Goal: Task Accomplishment & Management: Manage account settings

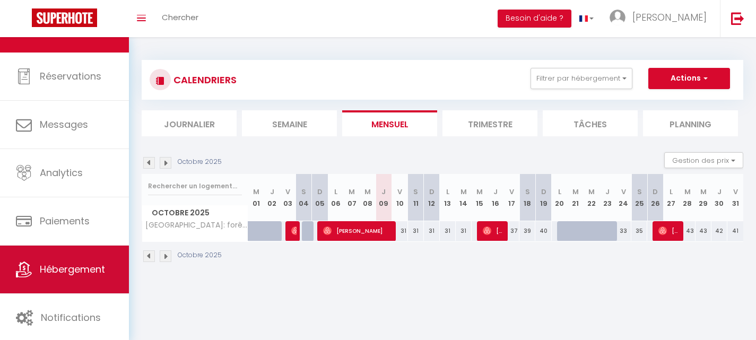
scroll to position [31, 0]
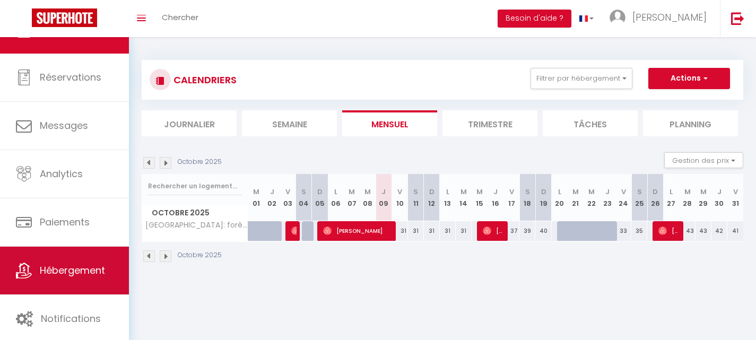
click at [75, 278] on link "Hébergement" at bounding box center [64, 271] width 129 height 48
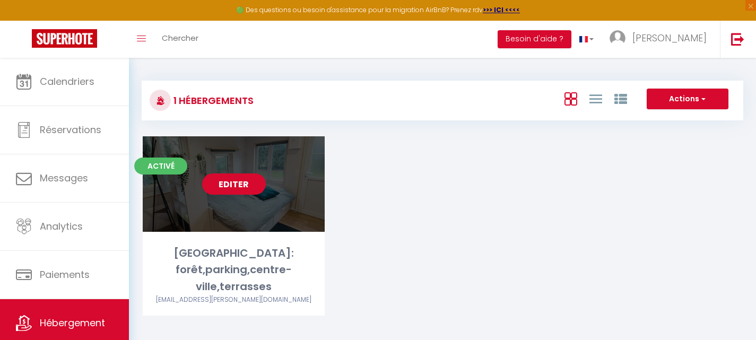
click at [224, 188] on link "Editer" at bounding box center [234, 183] width 64 height 21
select select "3"
select select "2"
select select "1"
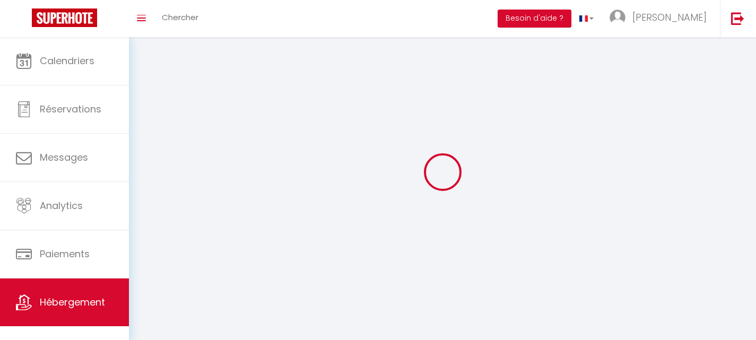
select select
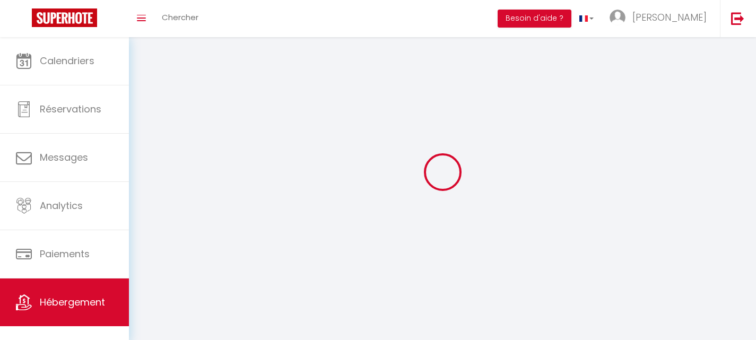
select select
checkbox input "false"
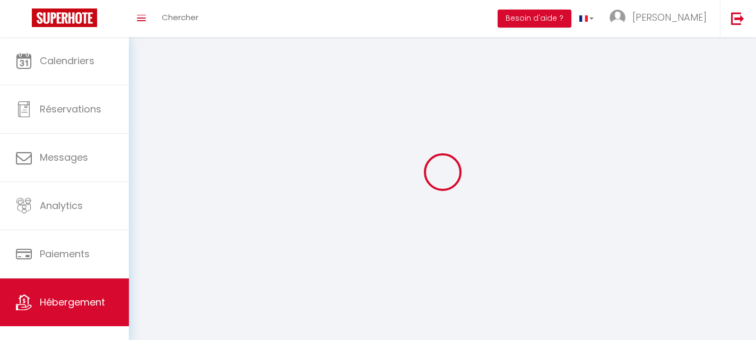
checkbox input "false"
select select
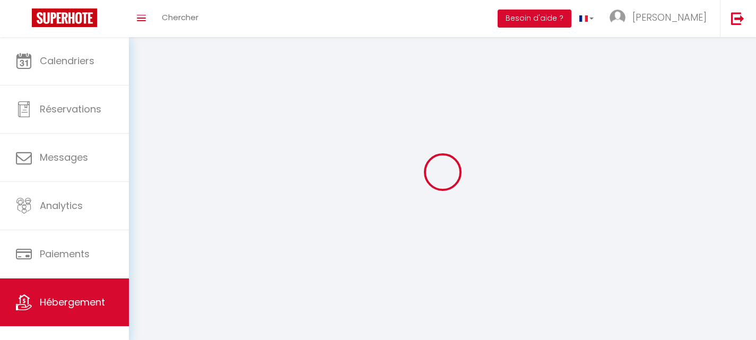
select select
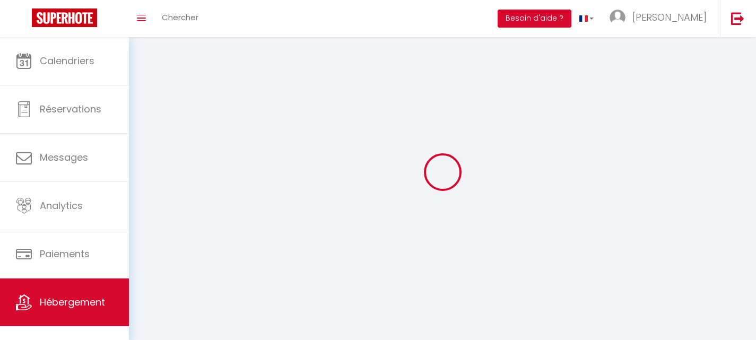
select select
checkbox input "false"
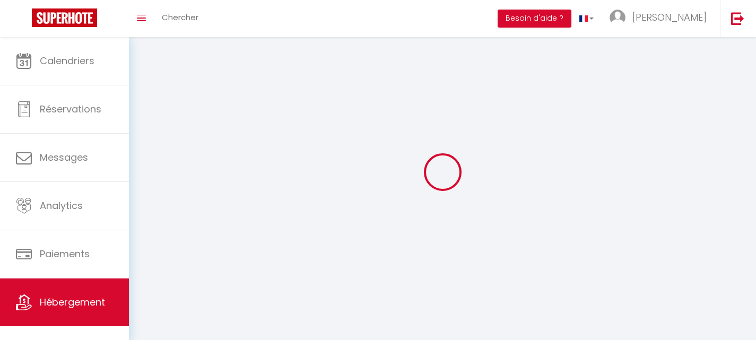
select select
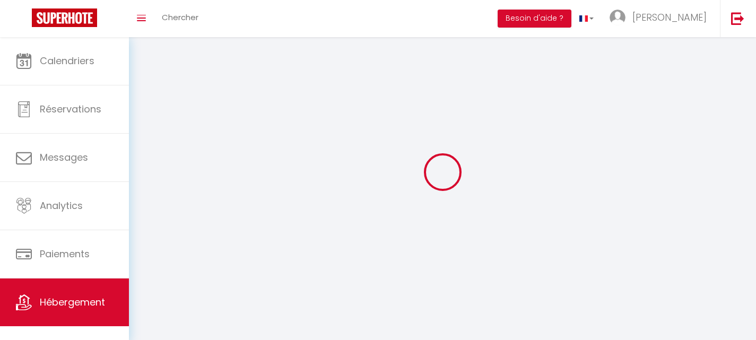
select select
checkbox input "false"
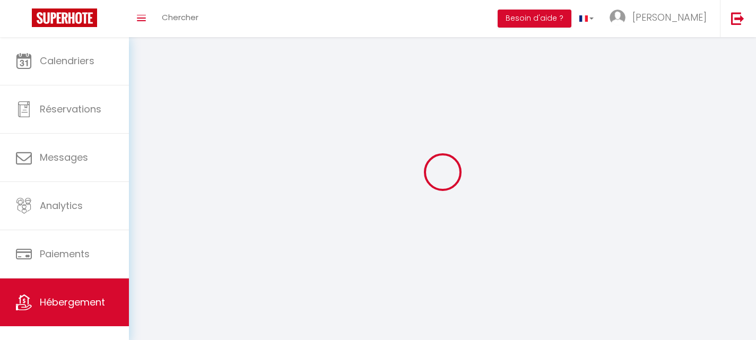
checkbox input "false"
select select
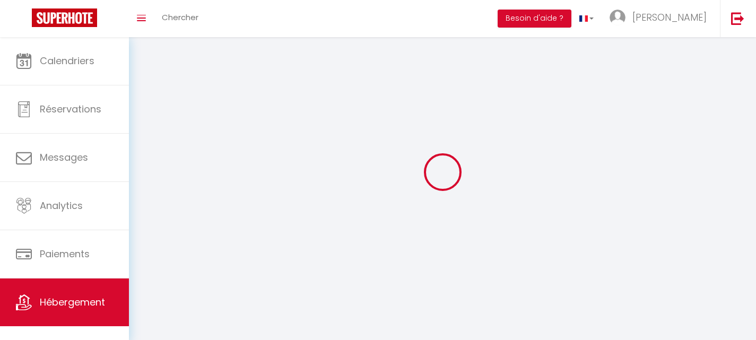
select select
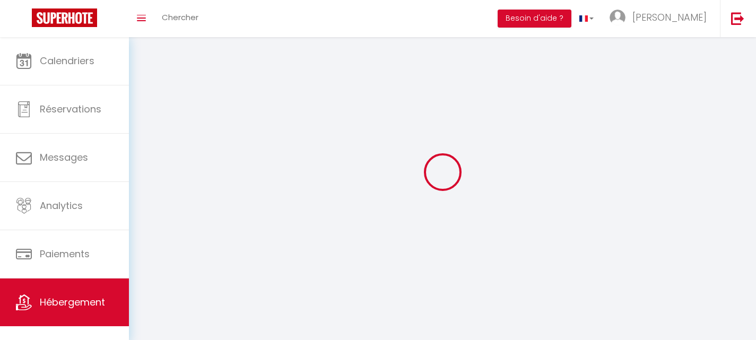
select select
checkbox input "false"
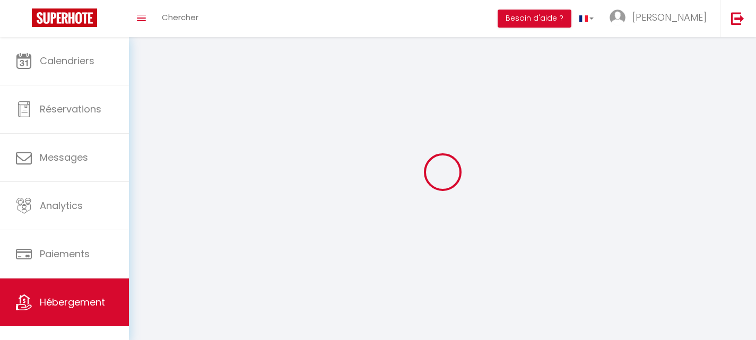
checkbox input "false"
select select
select select "28"
select select
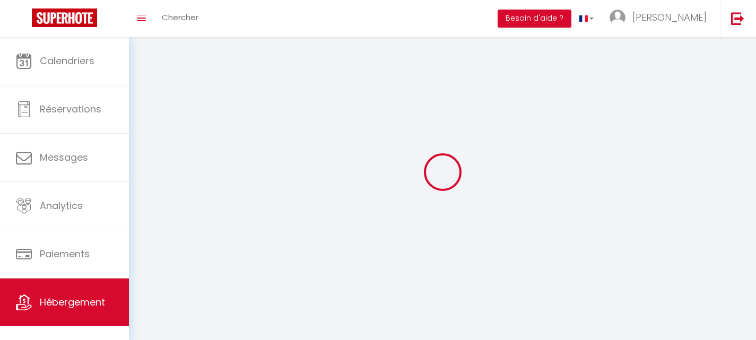
select select
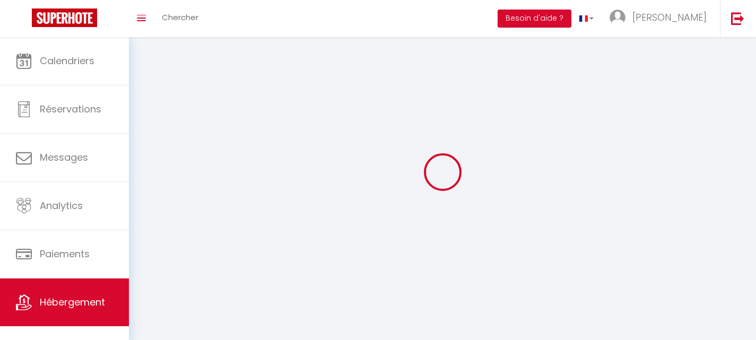
select select
checkbox input "false"
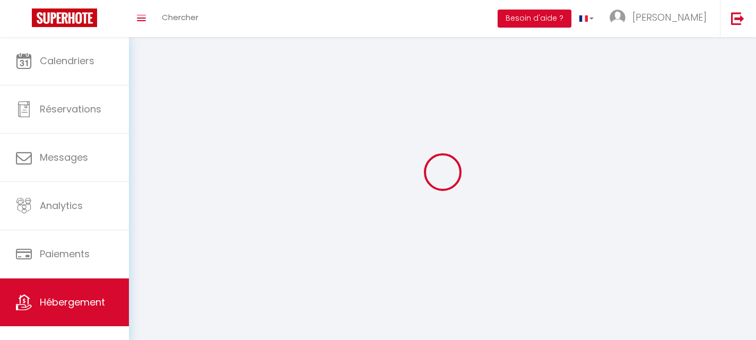
select select
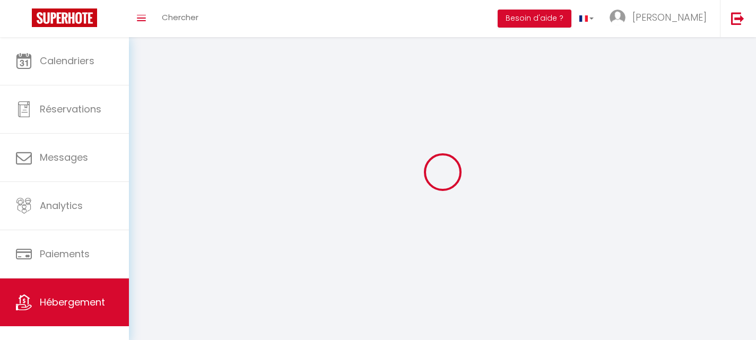
select select
checkbox input "false"
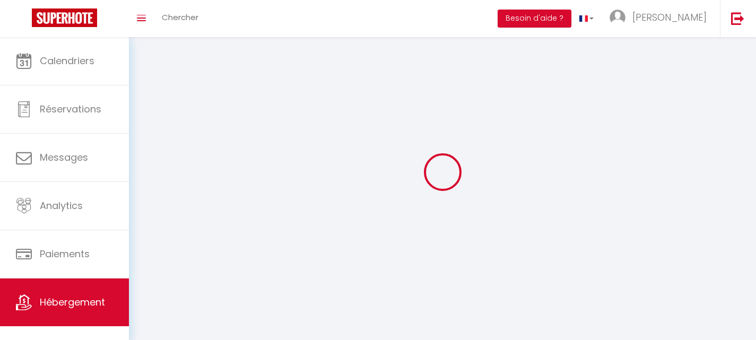
checkbox input "false"
select select
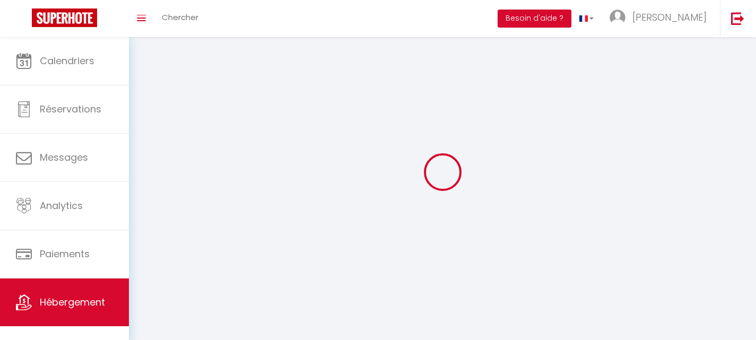
select select
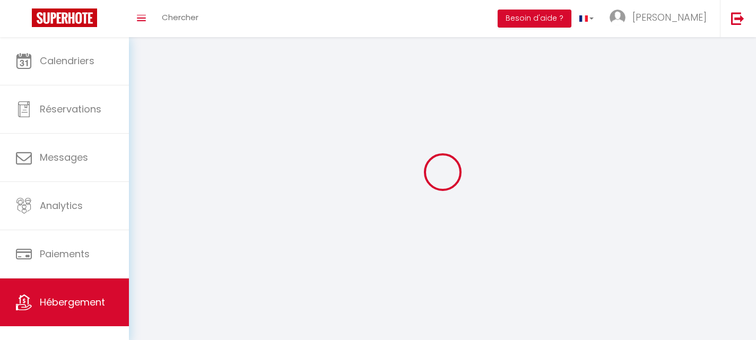
select select
checkbox input "false"
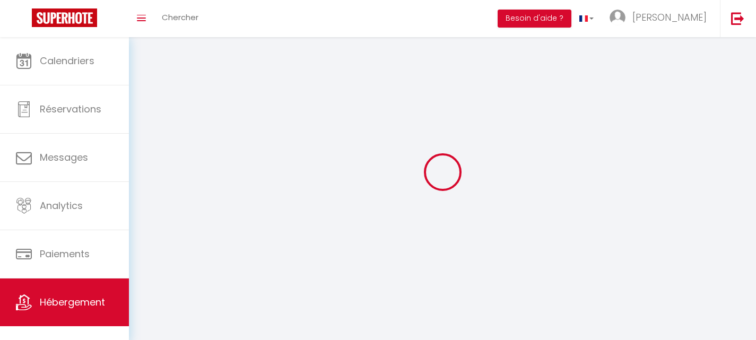
select select
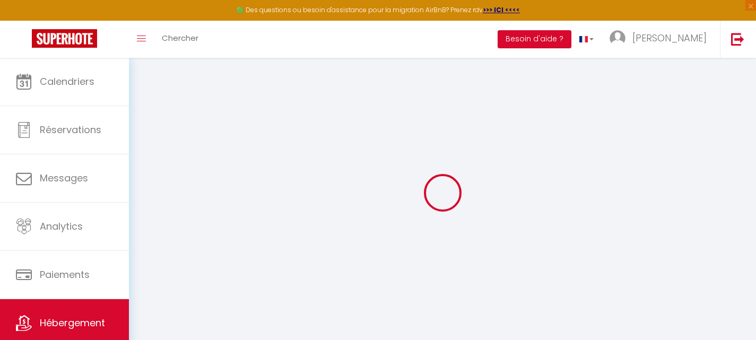
select select
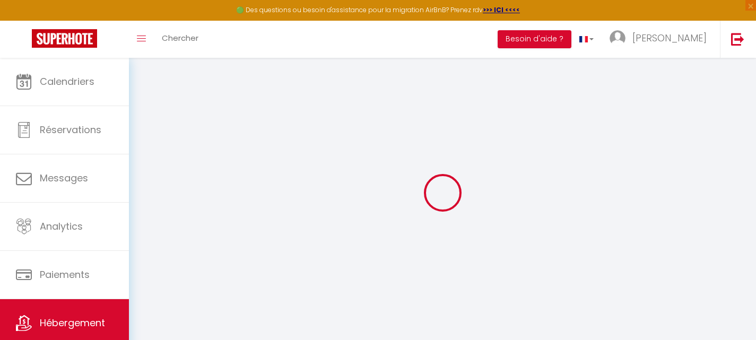
select select
checkbox input "false"
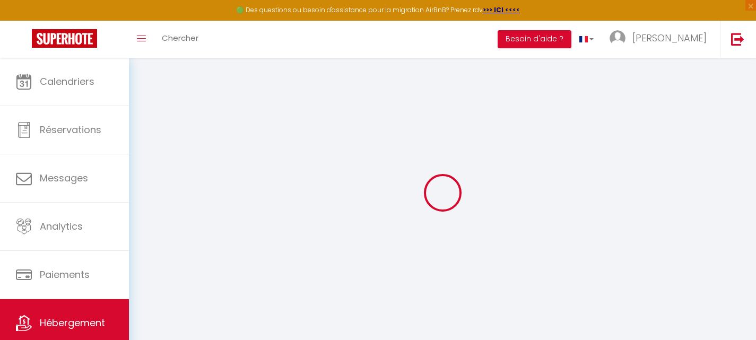
select select
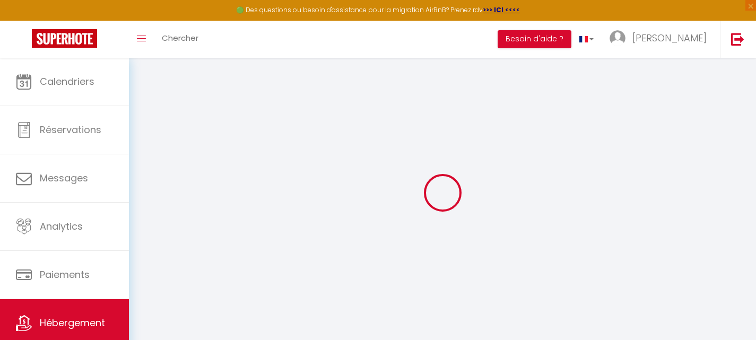
select select
checkbox input "false"
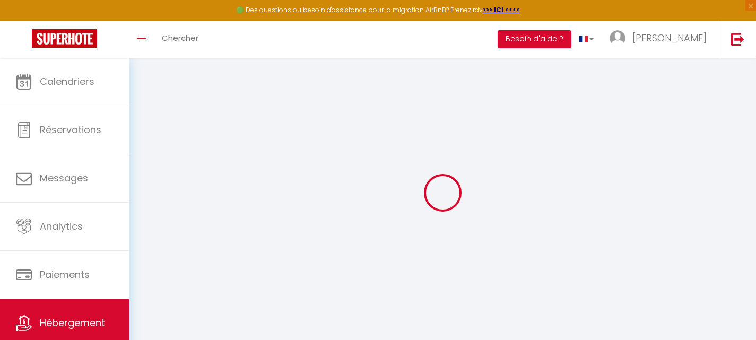
checkbox input "false"
select select
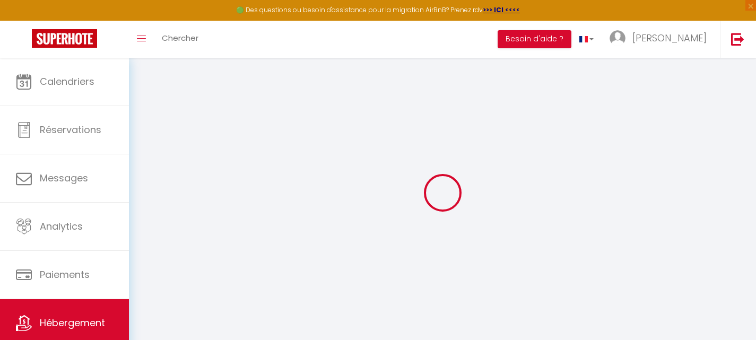
select select
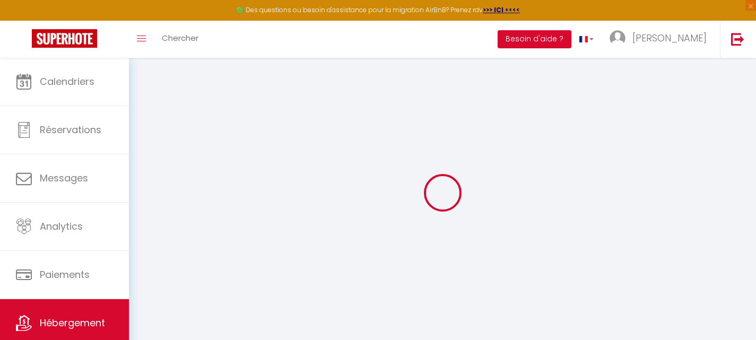
checkbox input "false"
select select
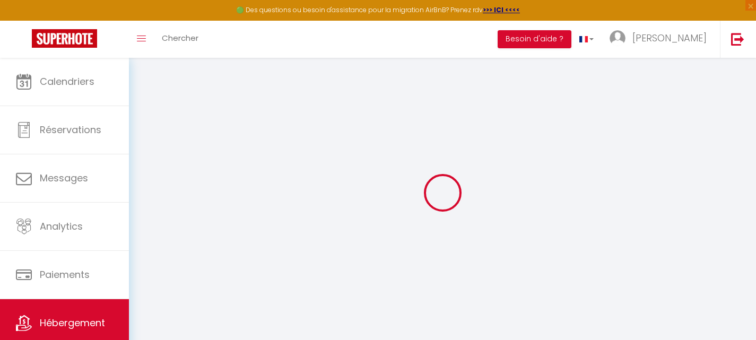
select select
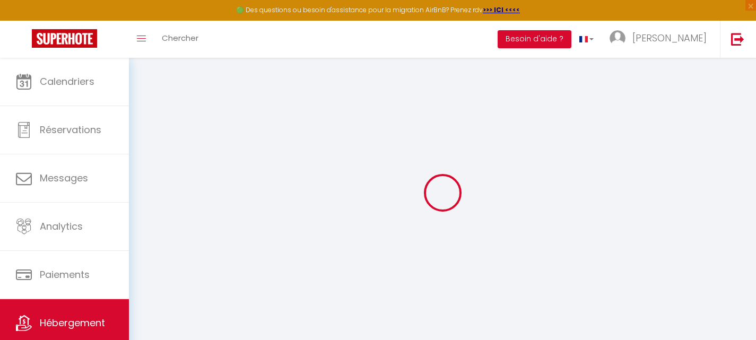
select select
checkbox input "false"
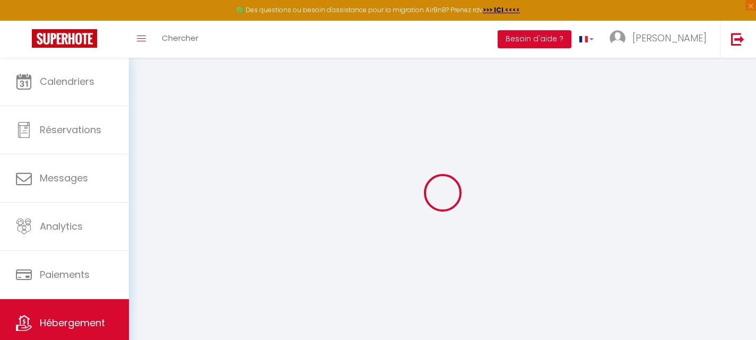
checkbox input "false"
select select
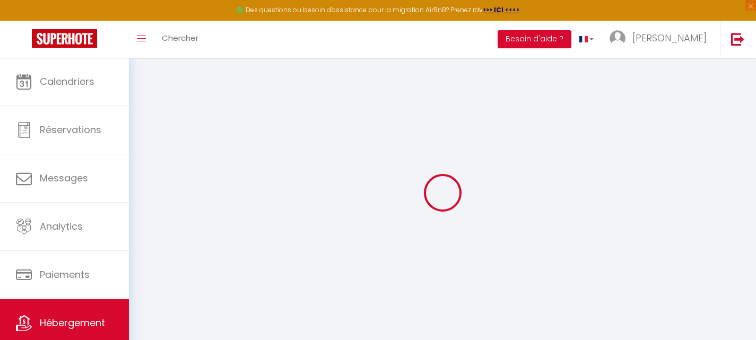
select select
checkbox input "false"
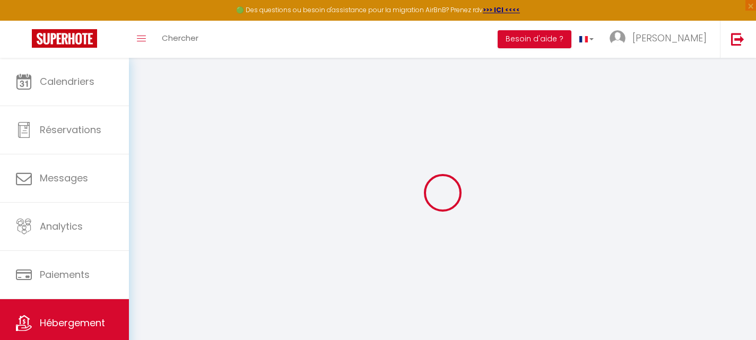
checkbox input "false"
select select
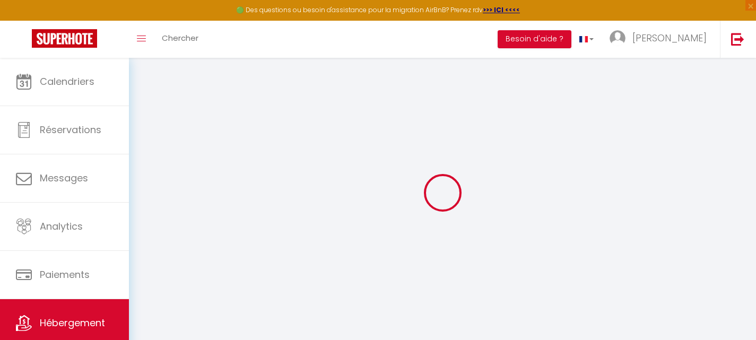
type input "[GEOGRAPHIC_DATA]: forêt,parking,centre-ville,terrasses"
type input "[PERSON_NAME]"
type input "DELLA PORTA COLLAY"
type input "[STREET_ADDRESS]"
type input "76800"
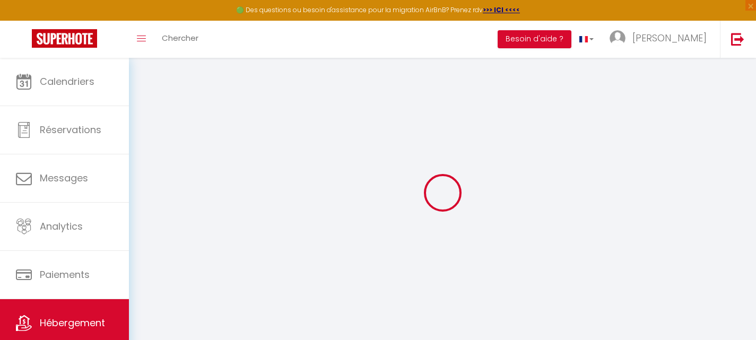
type input "[GEOGRAPHIC_DATA]"
select select "secondary_units"
select select "2"
select select "1"
type input "31"
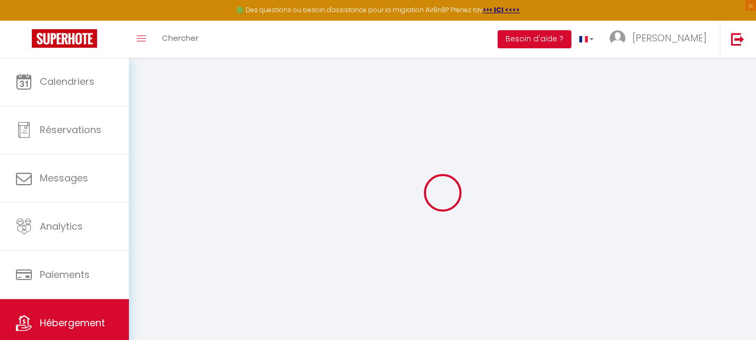
type input "10"
type input "30"
select select
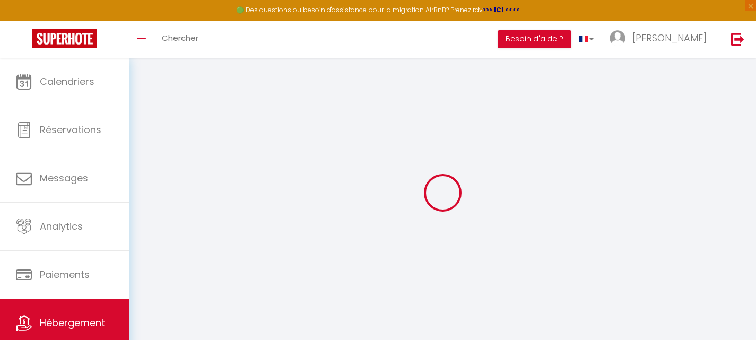
select select
type input "[STREET_ADDRESS]"
type input "76800"
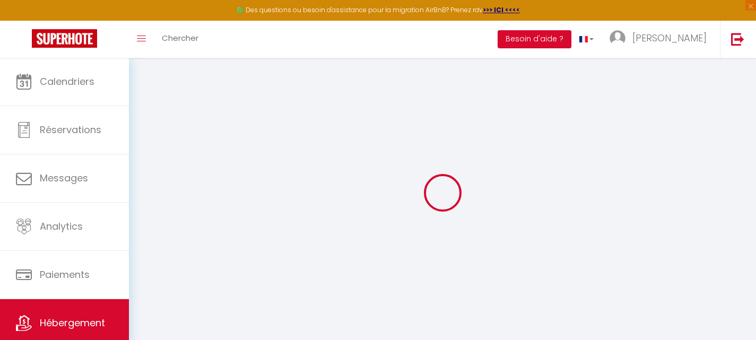
type input "[GEOGRAPHIC_DATA]"
type input "[EMAIL_ADDRESS][PERSON_NAME][DOMAIN_NAME]"
select select
checkbox input "false"
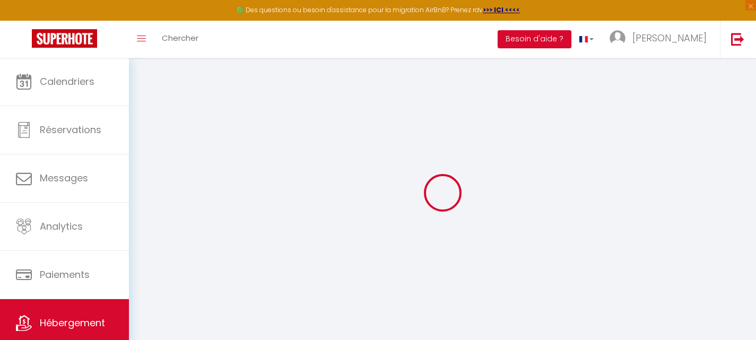
checkbox input "false"
type input "0"
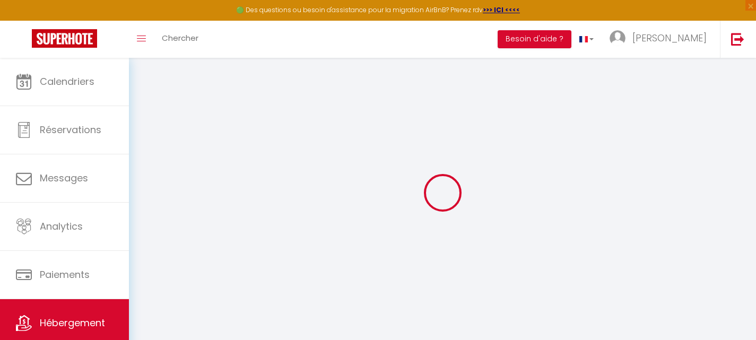
type input "0"
select select
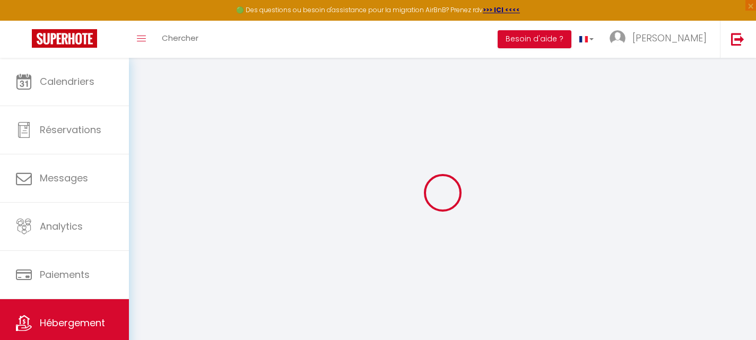
select select
checkbox input "false"
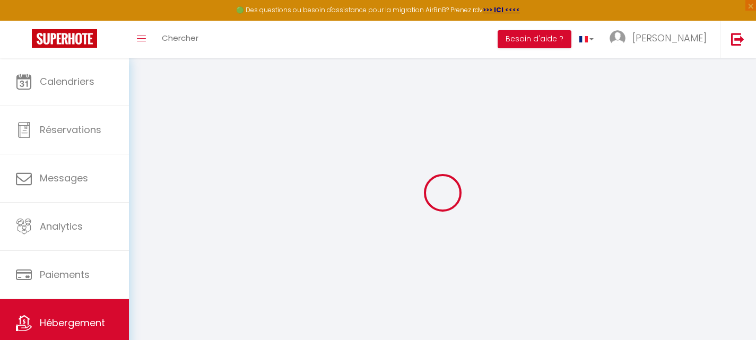
checkbox input "false"
select select "+ 21 %"
select select
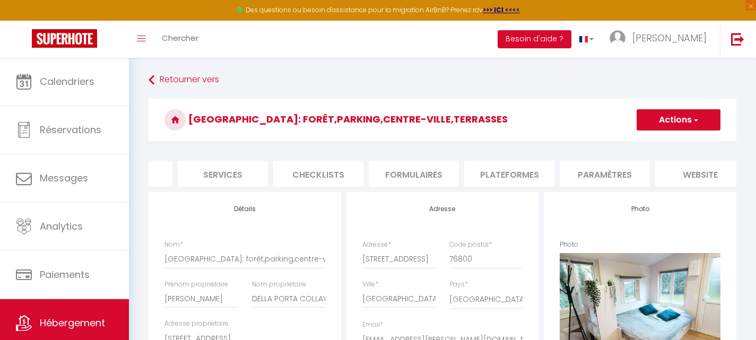
scroll to position [0, 258]
click at [518, 177] on li "Plateformes" at bounding box center [509, 174] width 90 height 26
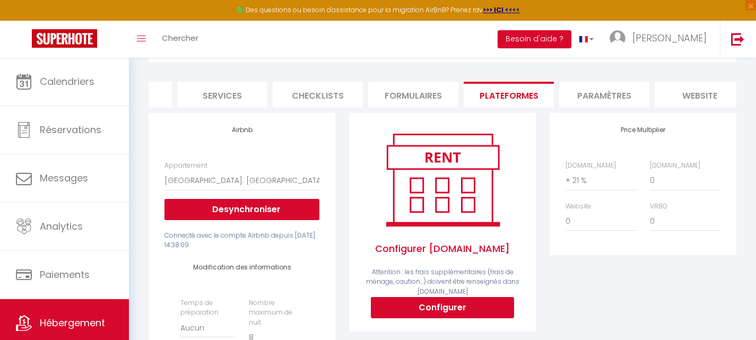
scroll to position [80, 0]
click at [602, 100] on li "Paramètres" at bounding box center [604, 94] width 90 height 26
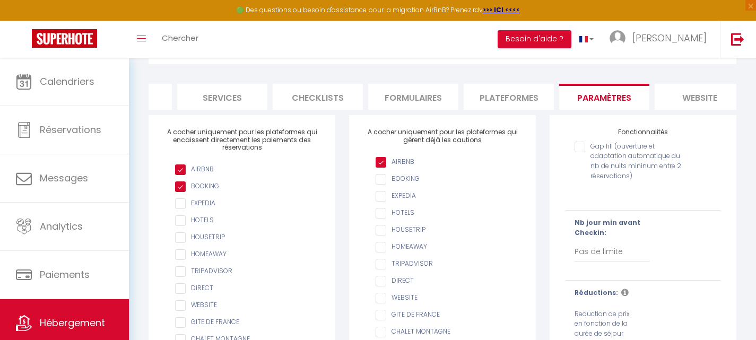
scroll to position [73, 0]
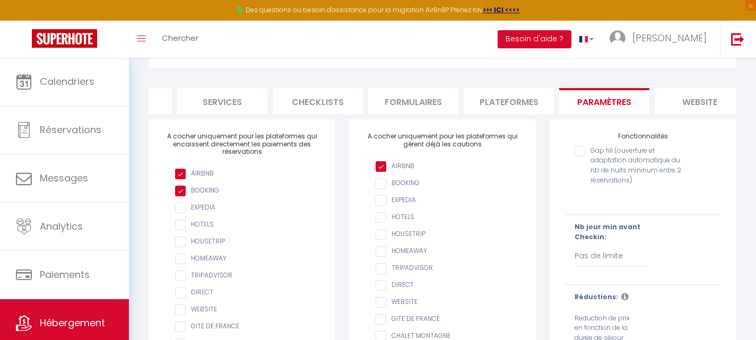
click at [584, 157] on input "Gap fill (ouverture et adaptation automatique du nb de nuits mininum entre 2 ré…" at bounding box center [630, 151] width 110 height 11
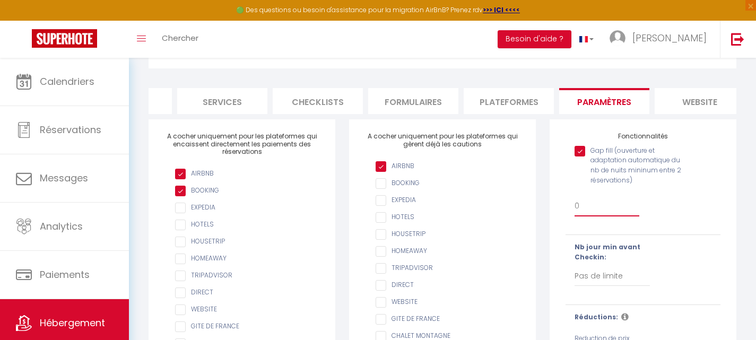
click at [579, 213] on select "0 + 1 % + 2 % + 3 % + 4 % + 5 % + 6 % + 7 % + 8 % + 9 % + 10 % + 11 % + 12 % + …" at bounding box center [607, 206] width 65 height 20
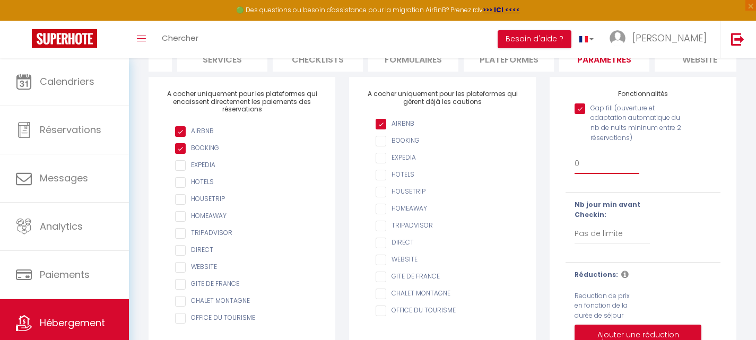
scroll to position [0, 0]
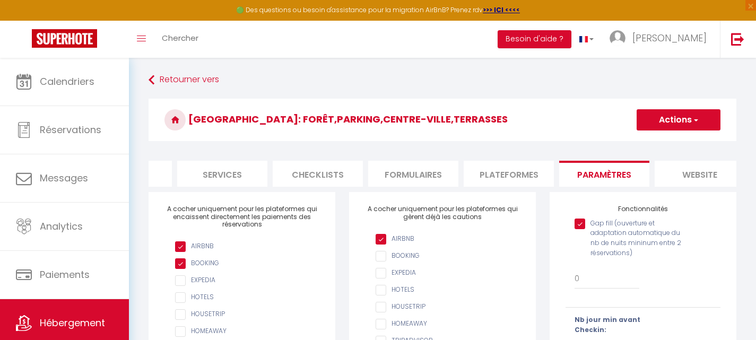
click at [698, 116] on span "button" at bounding box center [695, 120] width 7 height 11
click at [672, 142] on input "Enregistrer" at bounding box center [666, 143] width 39 height 11
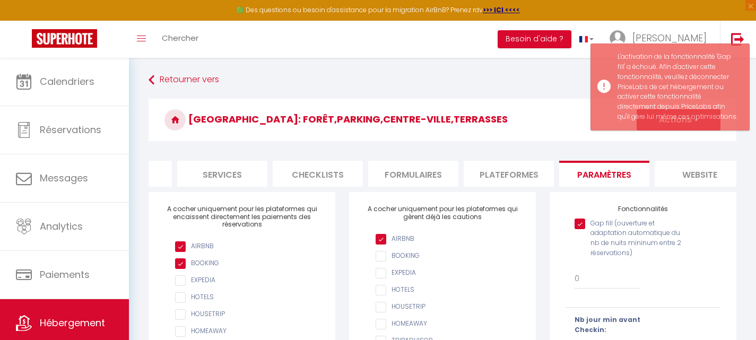
click at [580, 229] on input "Gap fill (ouverture et adaptation automatique du nb de nuits mininum entre 2 ré…" at bounding box center [630, 224] width 110 height 11
